Goal: Task Accomplishment & Management: Manage account settings

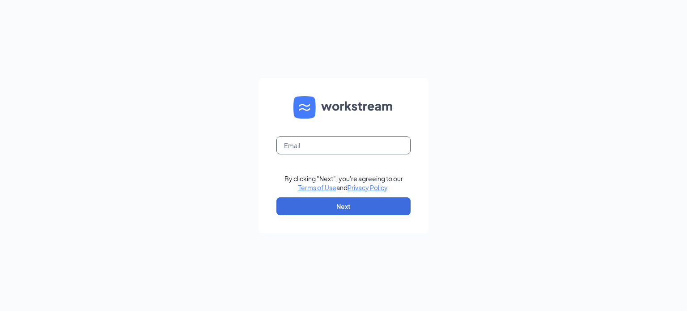
click at [304, 147] on input "text" at bounding box center [343, 145] width 134 height 18
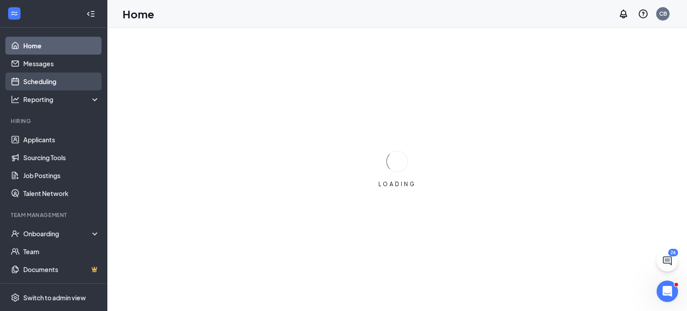
click at [47, 80] on link "Scheduling" at bounding box center [61, 81] width 76 height 18
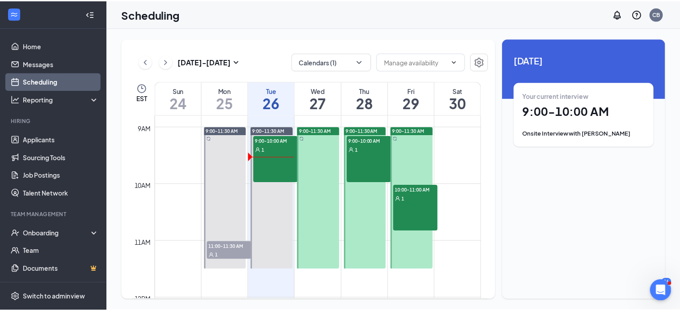
scroll to position [504, 0]
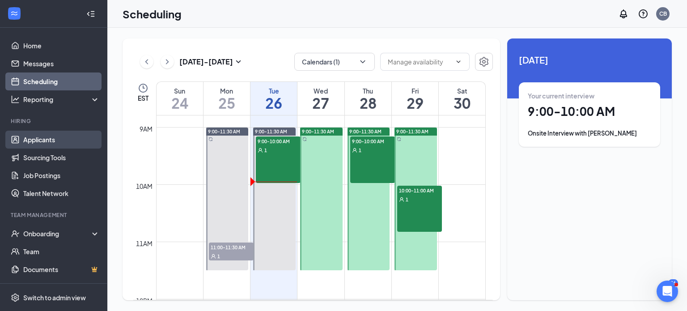
click at [49, 138] on link "Applicants" at bounding box center [61, 140] width 76 height 18
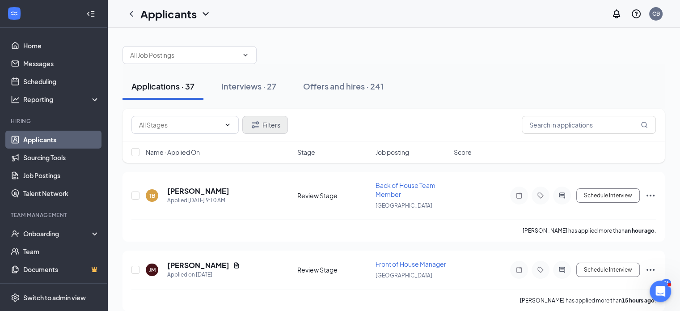
scroll to position [2, 0]
click at [255, 81] on div "Interviews · 27" at bounding box center [248, 85] width 55 height 11
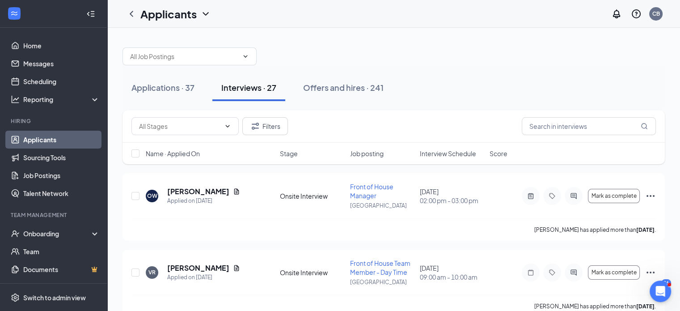
click at [442, 156] on span "Interview Schedule" at bounding box center [448, 153] width 56 height 9
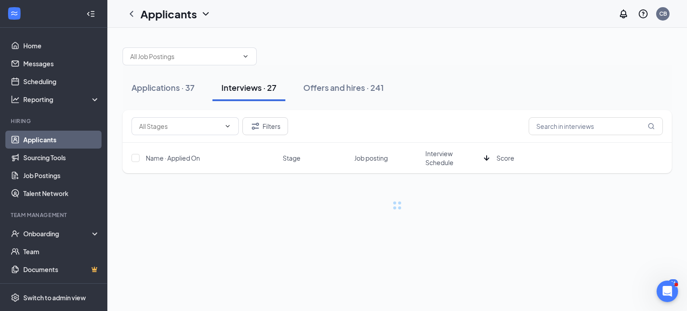
click at [442, 156] on span "Interview Schedule" at bounding box center [452, 158] width 55 height 18
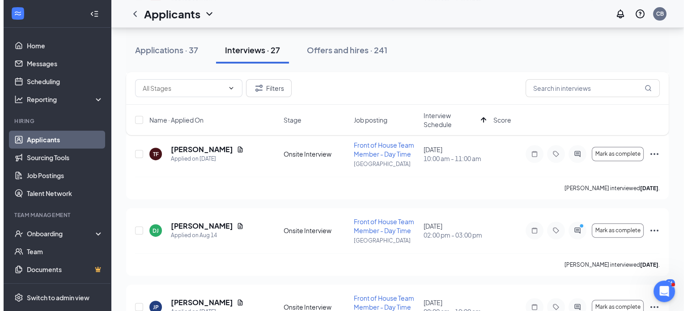
scroll to position [302, 0]
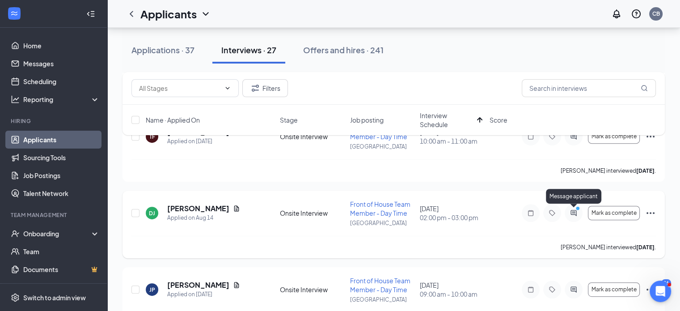
click at [572, 214] on icon "ActiveChat" at bounding box center [573, 212] width 11 height 7
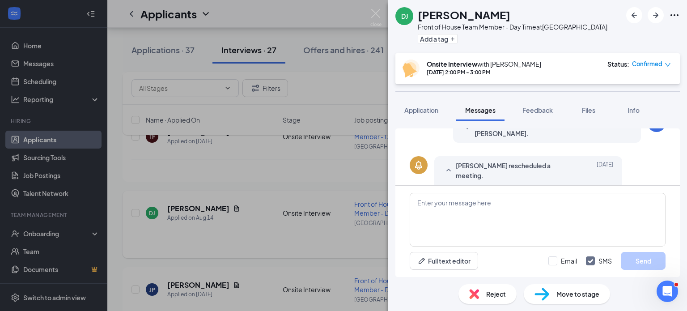
scroll to position [390, 0]
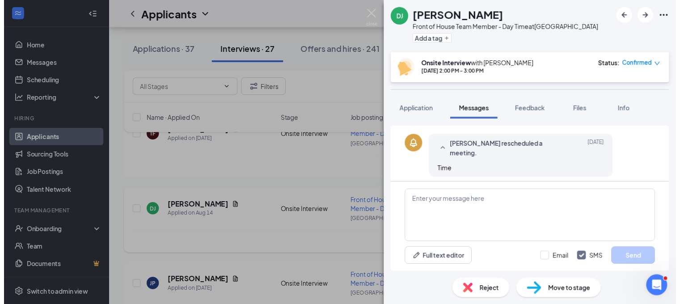
scroll to position [386, 0]
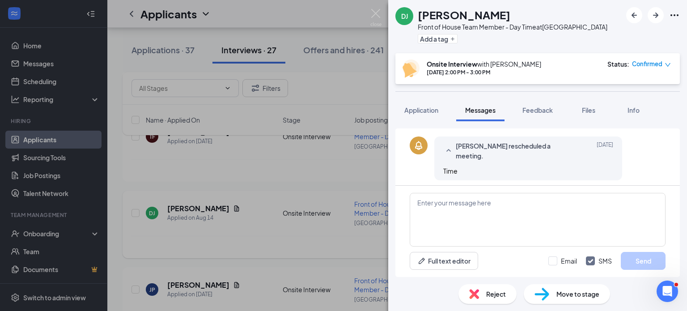
click at [326, 227] on div "DJ [PERSON_NAME] Front of House Team Member - Day Time at [GEOGRAPHIC_DATA] Add…" at bounding box center [343, 155] width 687 height 311
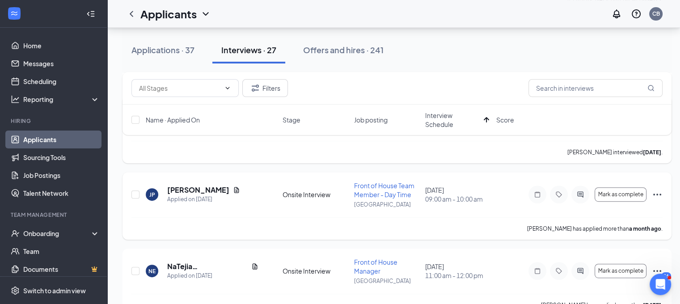
scroll to position [397, 0]
click at [494, 62] on div "Applications · 37 Interviews · 27 Offers and hires · 241" at bounding box center [397, 50] width 549 height 27
